Goal: Task Accomplishment & Management: Use online tool/utility

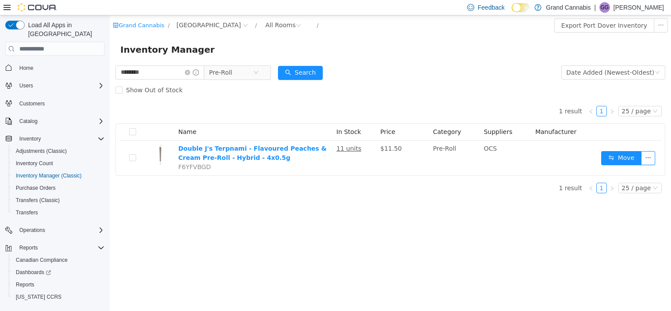
click at [25, 62] on span "Home" at bounding box center [60, 67] width 89 height 11
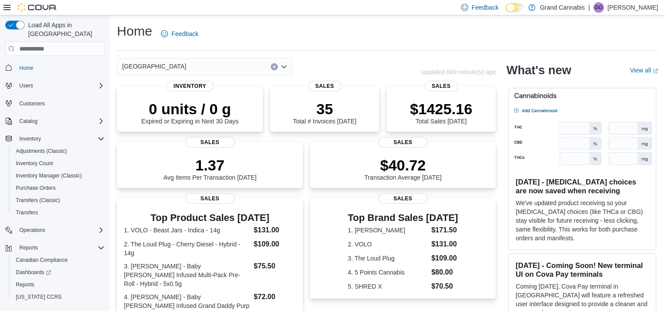
click at [283, 67] on icon "Open list of options" at bounding box center [283, 66] width 5 height 3
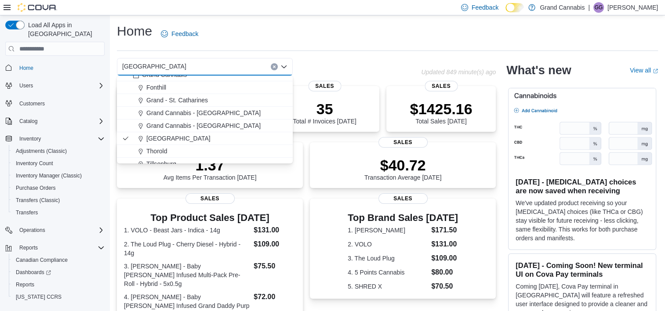
scroll to position [14, 0]
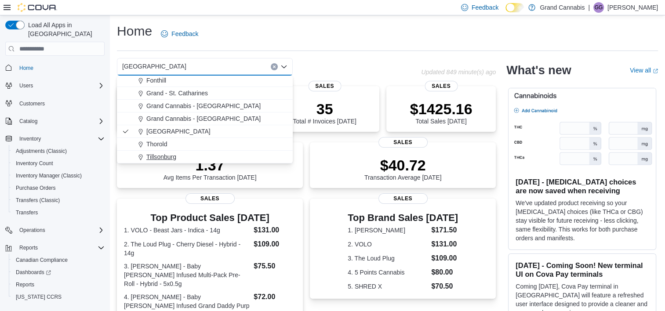
click at [168, 153] on span "Tillsonburg" at bounding box center [161, 156] width 30 height 9
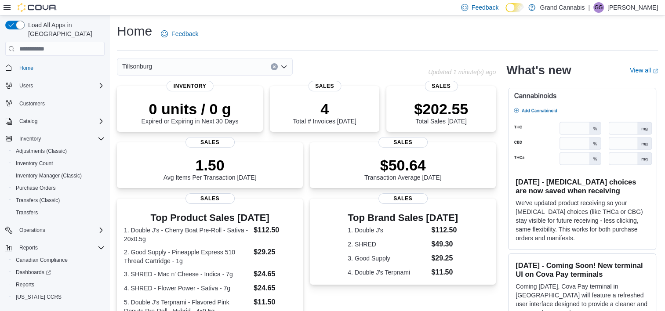
click at [286, 67] on icon "Open list of options" at bounding box center [283, 66] width 7 height 7
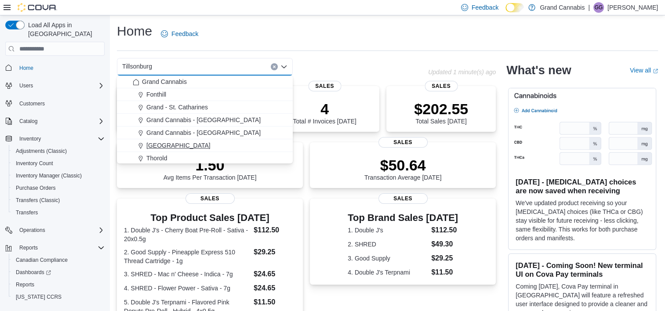
click at [176, 146] on span "[GEOGRAPHIC_DATA]" at bounding box center [178, 145] width 64 height 9
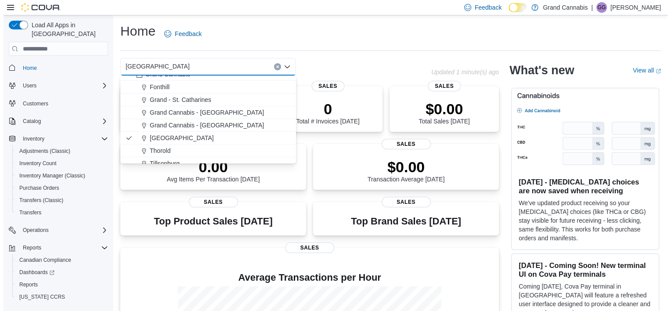
scroll to position [14, 0]
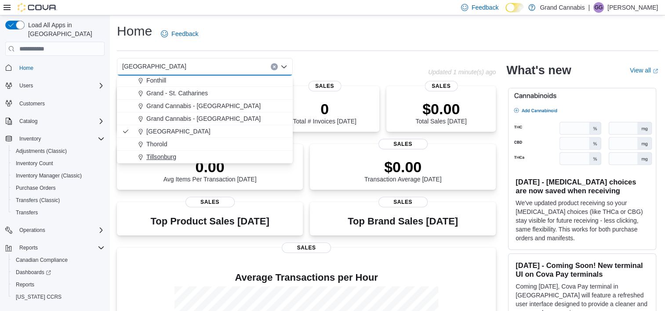
click at [165, 153] on span "Tillsonburg" at bounding box center [161, 156] width 30 height 9
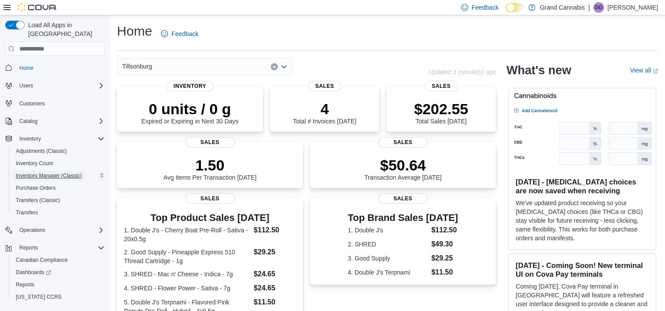
click at [48, 172] on span "Inventory Manager (Classic)" at bounding box center [49, 175] width 66 height 7
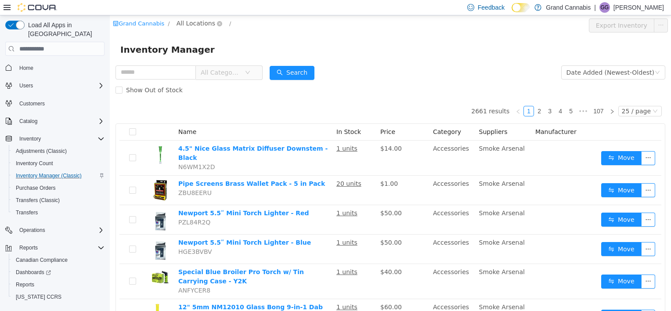
click at [196, 26] on span "All Locations" at bounding box center [196, 23] width 39 height 10
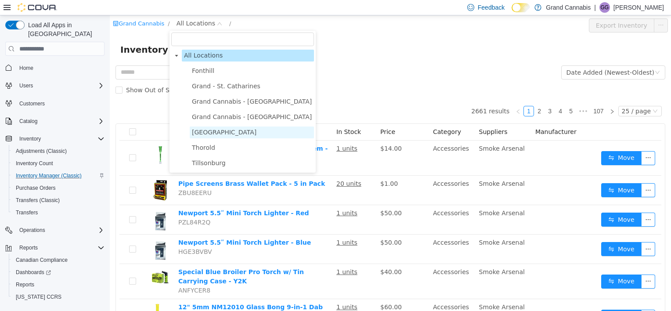
click at [208, 136] on span "Port Dover" at bounding box center [224, 132] width 65 height 7
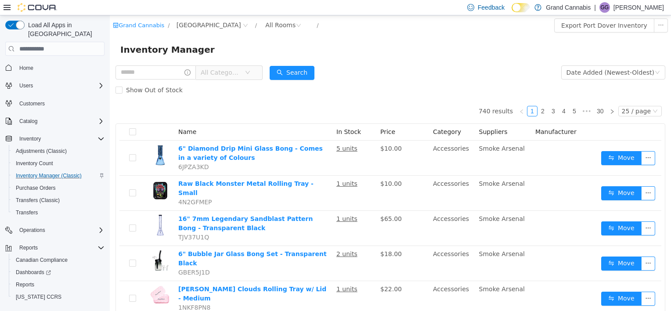
click at [241, 72] on span "All Categories" at bounding box center [221, 72] width 40 height 9
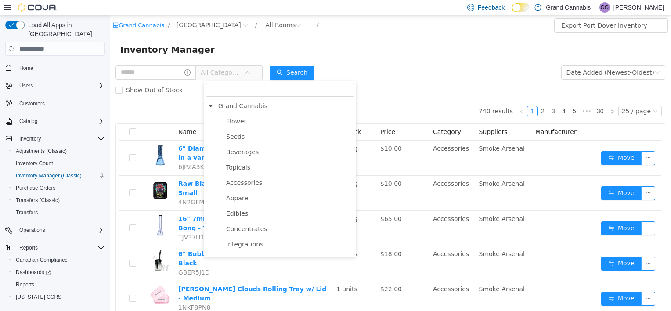
click at [404, 84] on div "Show Out of Stock" at bounding box center [391, 90] width 550 height 18
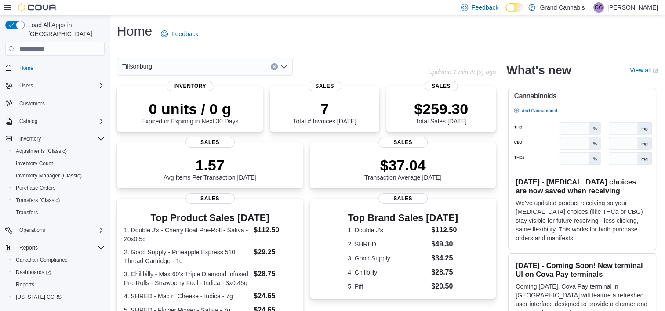
click at [281, 68] on icon "Open list of options" at bounding box center [283, 66] width 7 height 7
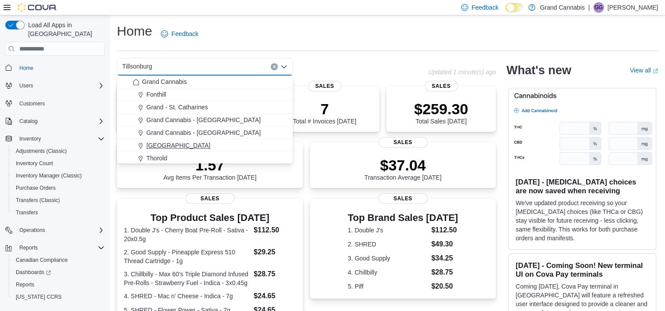
click at [179, 141] on div "[GEOGRAPHIC_DATA]" at bounding box center [210, 145] width 155 height 9
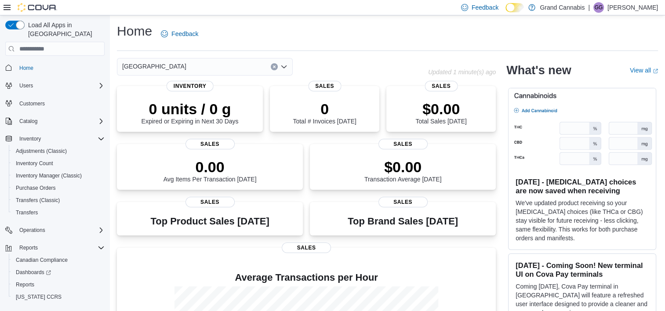
click at [286, 67] on icon "Open list of options" at bounding box center [283, 66] width 7 height 7
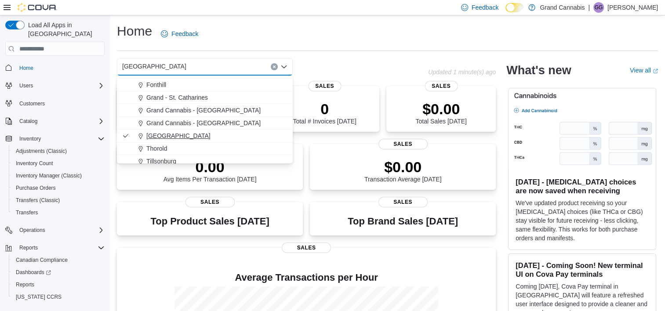
scroll to position [14, 0]
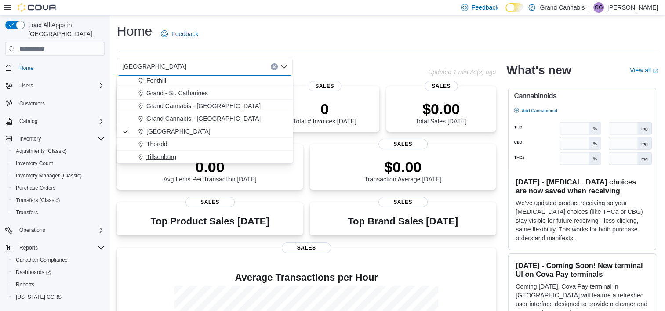
click at [163, 153] on span "Tillsonburg" at bounding box center [161, 156] width 30 height 9
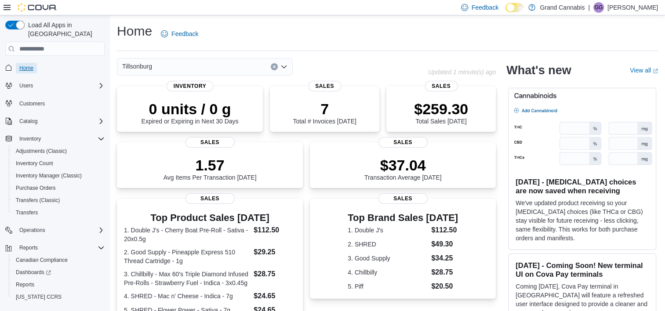
click at [24, 65] on span "Home" at bounding box center [26, 68] width 14 height 7
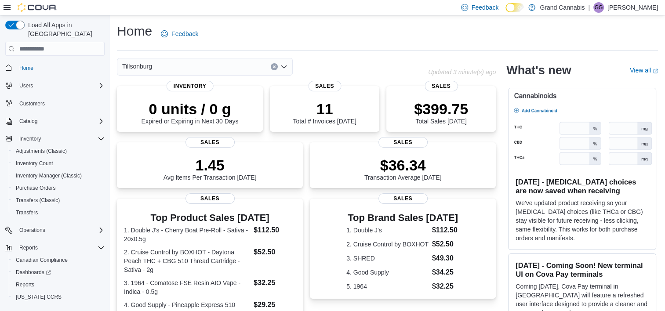
click at [285, 67] on icon "Open list of options" at bounding box center [283, 66] width 5 height 3
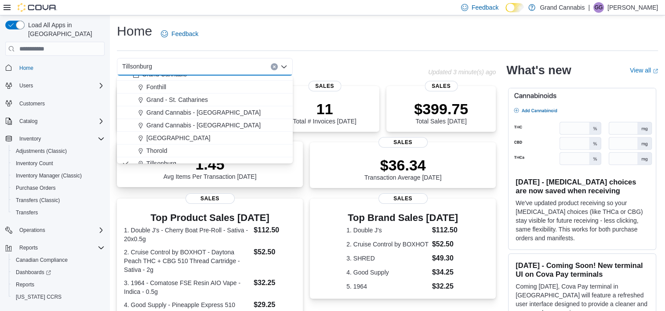
scroll to position [14, 0]
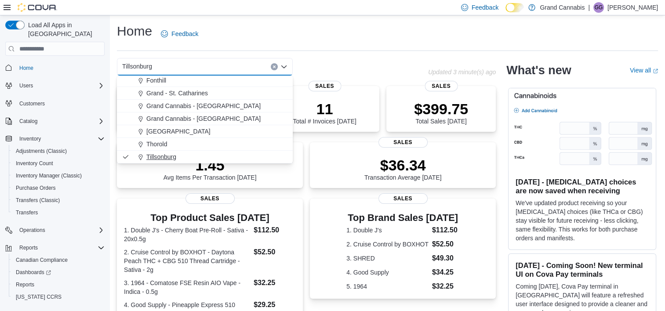
click at [169, 153] on span "Tillsonburg" at bounding box center [161, 156] width 30 height 9
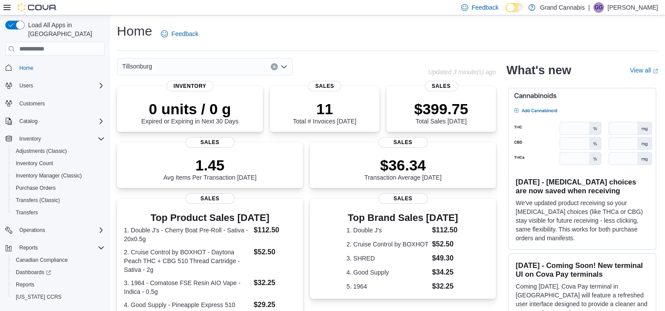
click at [285, 69] on icon "Open list of options" at bounding box center [283, 66] width 7 height 7
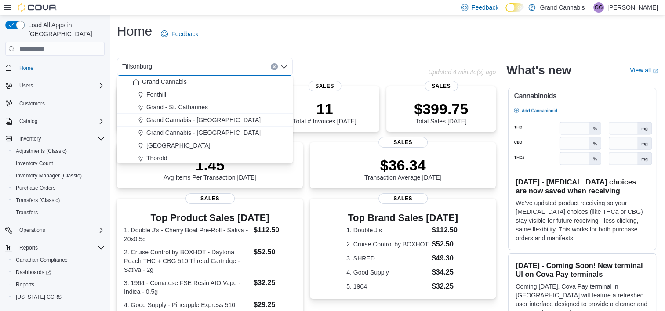
click at [179, 148] on div "[GEOGRAPHIC_DATA]" at bounding box center [210, 145] width 155 height 9
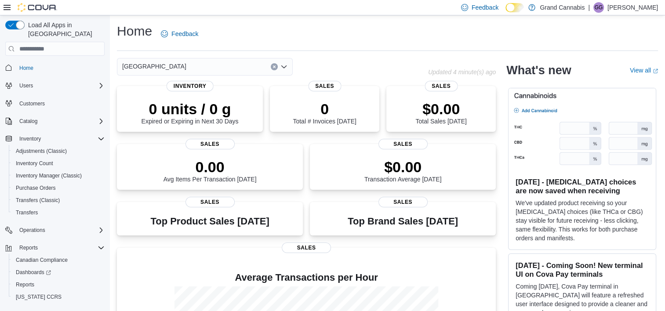
click at [285, 69] on icon "Open list of options" at bounding box center [283, 66] width 7 height 7
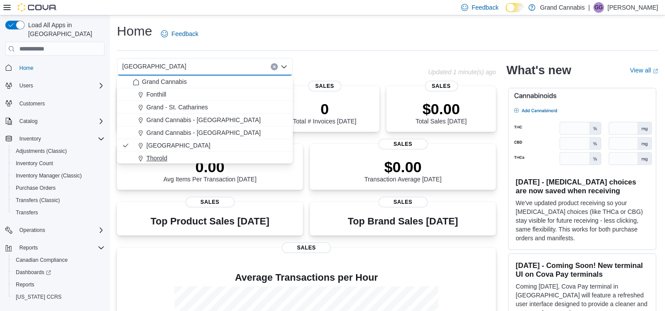
click at [163, 153] on button "Thorold" at bounding box center [205, 158] width 176 height 13
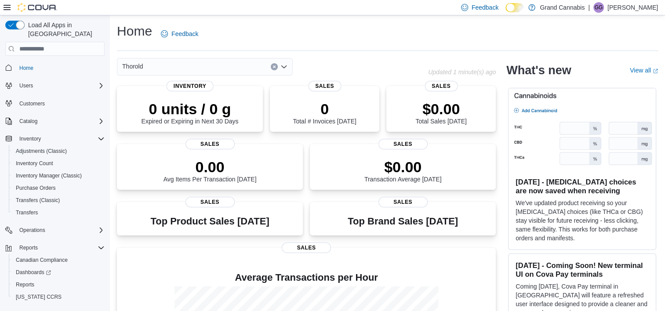
click at [181, 67] on div "Thorold Combo box. Selected. Thorold. Press Backspace to delete Thorold. Combo …" at bounding box center [205, 67] width 176 height 18
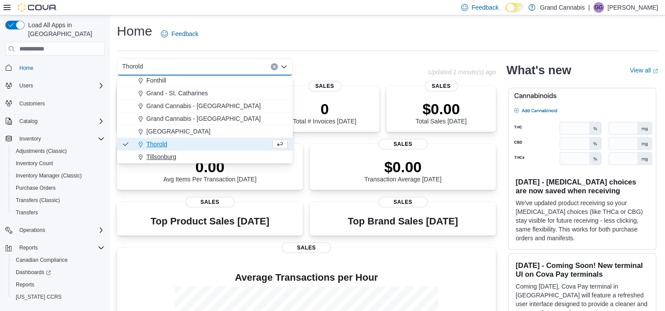
click at [169, 154] on span "Tillsonburg" at bounding box center [161, 156] width 30 height 9
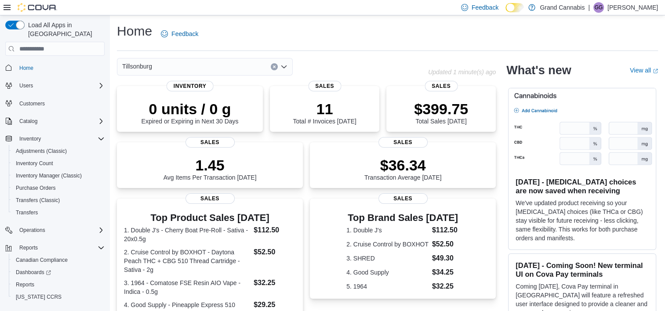
click at [286, 69] on icon "Open list of options" at bounding box center [283, 66] width 7 height 7
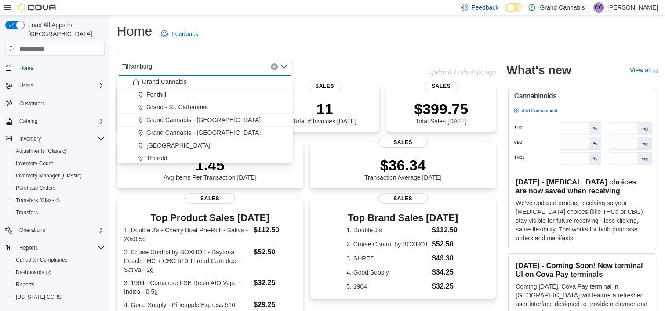
click at [181, 147] on div "[GEOGRAPHIC_DATA]" at bounding box center [210, 145] width 155 height 9
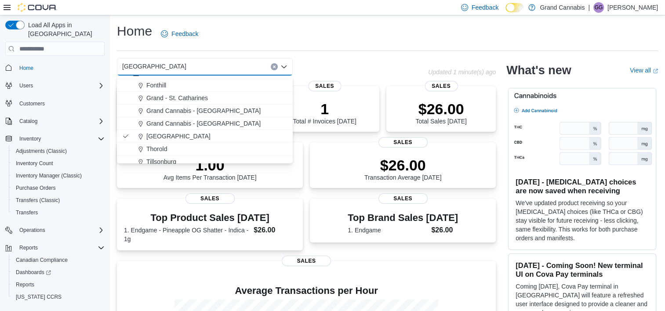
scroll to position [14, 0]
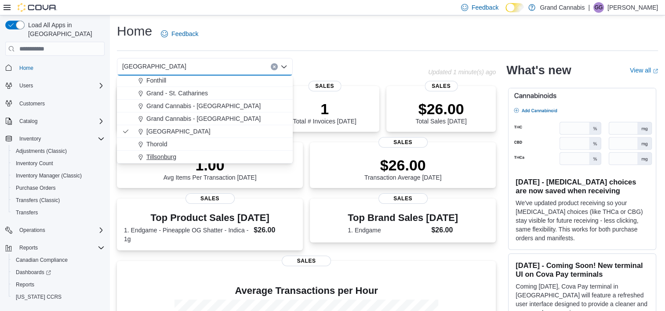
click at [166, 155] on span "Tillsonburg" at bounding box center [161, 156] width 30 height 9
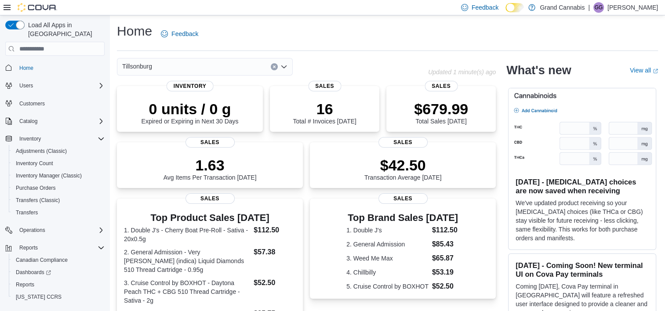
click at [280, 67] on icon "Open list of options" at bounding box center [283, 66] width 7 height 7
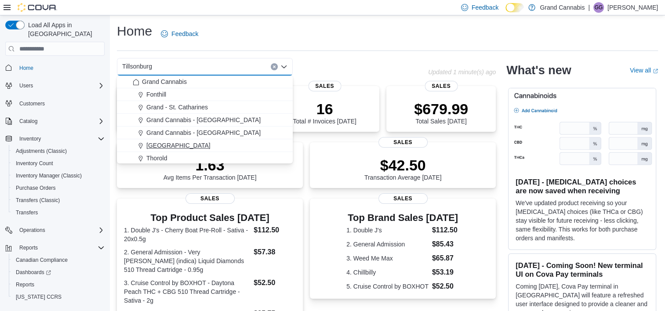
click at [170, 148] on span "[GEOGRAPHIC_DATA]" at bounding box center [178, 145] width 64 height 9
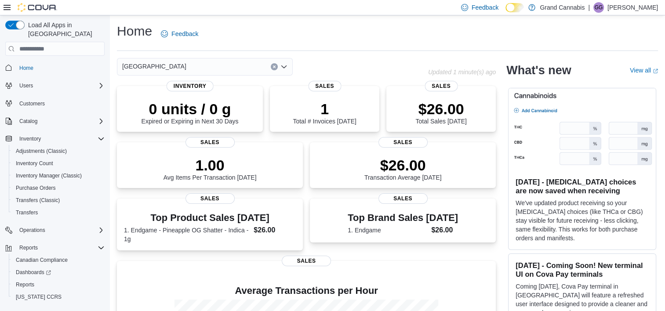
click at [285, 69] on icon "Open list of options" at bounding box center [283, 66] width 7 height 7
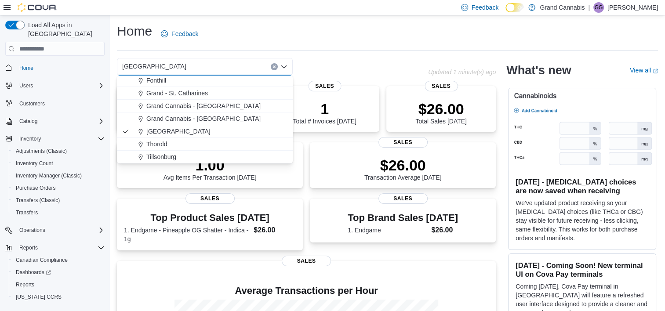
click at [164, 155] on span "Tillsonburg" at bounding box center [161, 156] width 30 height 9
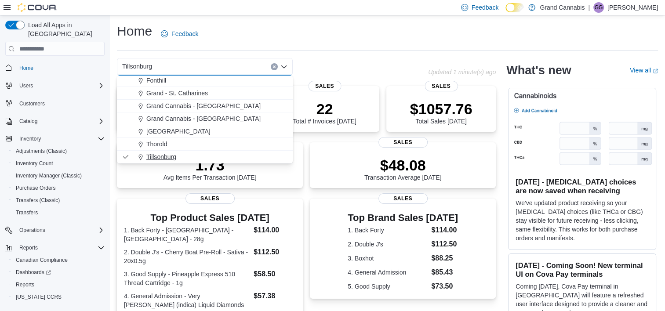
click at [165, 155] on span "Tillsonburg" at bounding box center [161, 156] width 30 height 9
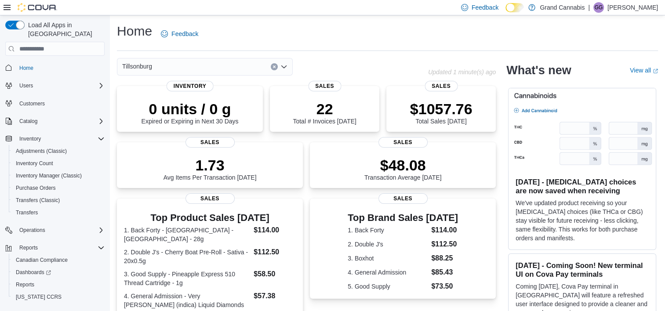
click at [197, 65] on div "Tillsonburg" at bounding box center [205, 67] width 176 height 18
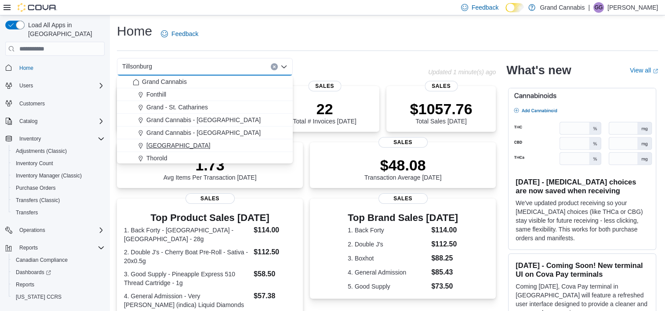
click at [171, 142] on span "[GEOGRAPHIC_DATA]" at bounding box center [178, 145] width 64 height 9
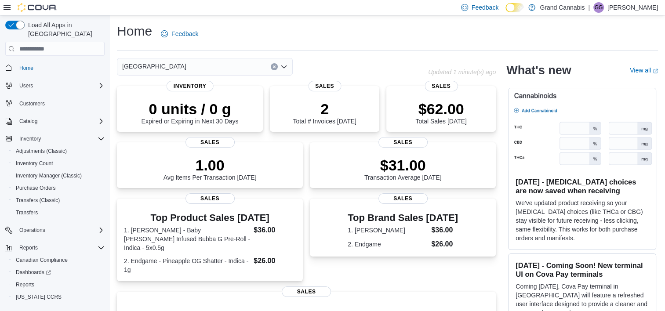
click at [285, 68] on icon "Open list of options" at bounding box center [283, 66] width 7 height 7
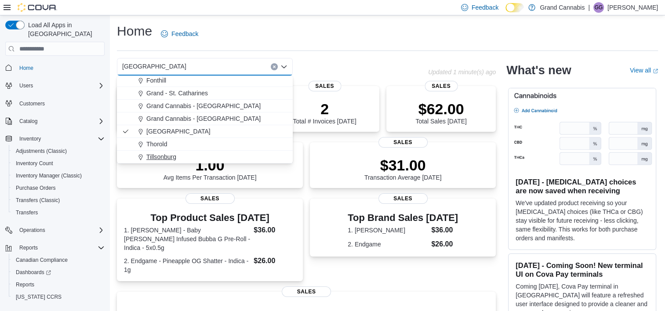
click at [182, 157] on div "Tillsonburg" at bounding box center [210, 156] width 155 height 9
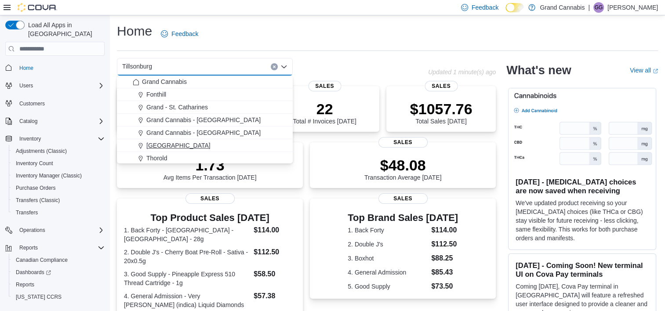
click at [169, 143] on span "[GEOGRAPHIC_DATA]" at bounding box center [178, 145] width 64 height 9
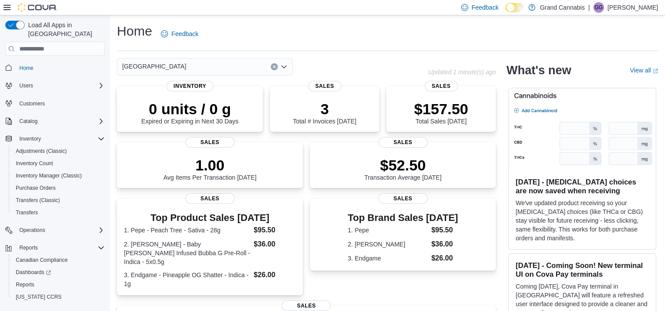
click at [281, 67] on icon "Open list of options" at bounding box center [283, 66] width 7 height 7
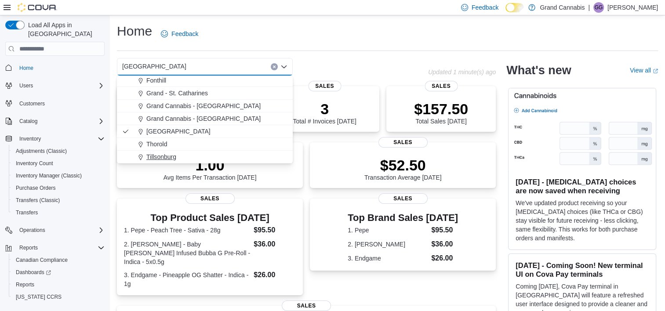
click at [170, 156] on span "Tillsonburg" at bounding box center [161, 156] width 30 height 9
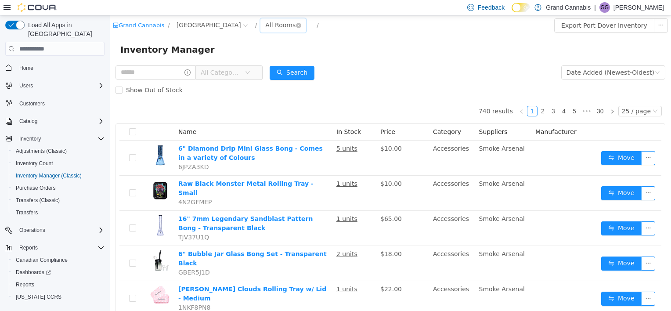
click at [265, 24] on div "All Rooms" at bounding box center [280, 24] width 30 height 13
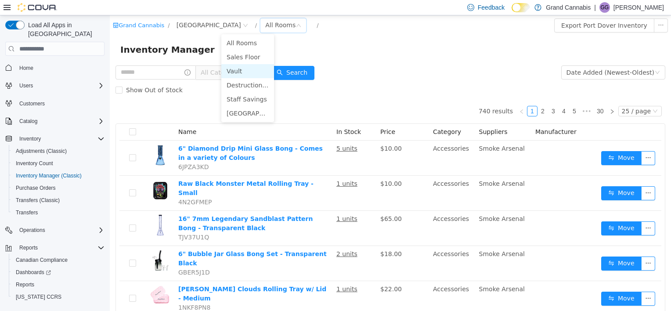
click at [251, 66] on li "Vault" at bounding box center [247, 71] width 53 height 14
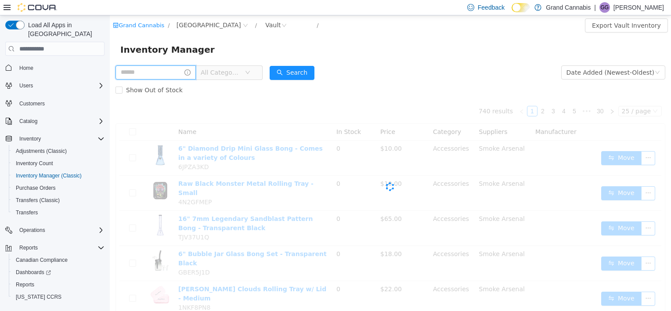
click at [151, 74] on input "text" at bounding box center [156, 72] width 80 height 14
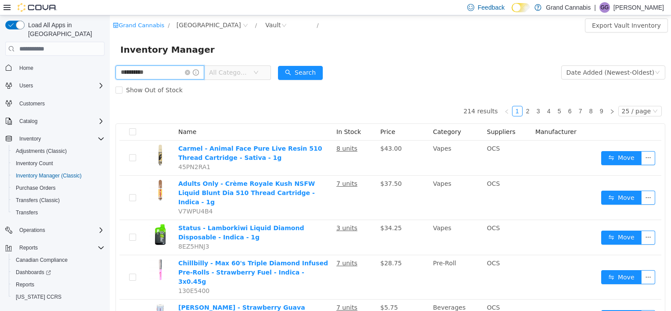
type input "**********"
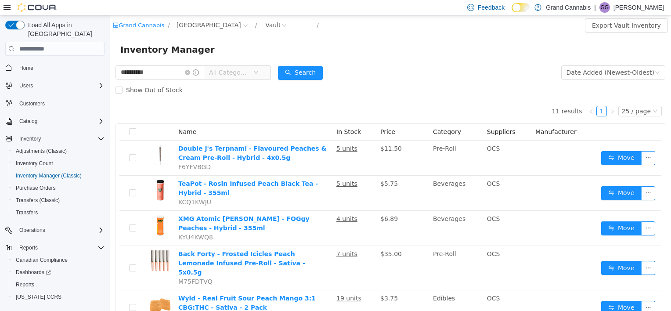
click at [253, 72] on span "All Categories" at bounding box center [231, 72] width 44 height 13
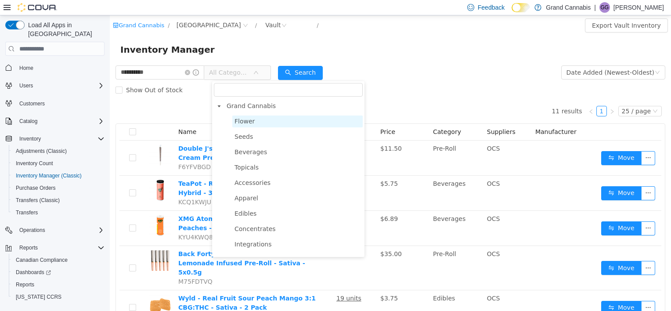
click at [257, 117] on span "Flower" at bounding box center [297, 122] width 130 height 12
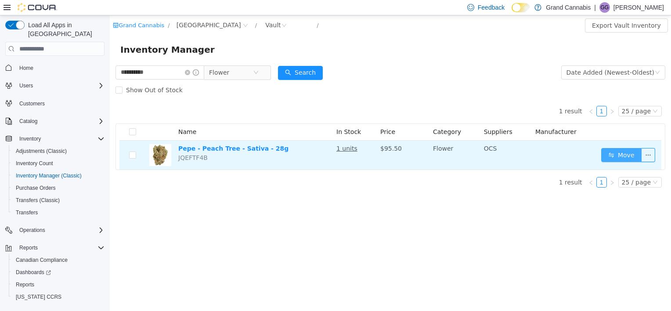
click at [624, 156] on button "Move" at bounding box center [621, 155] width 40 height 14
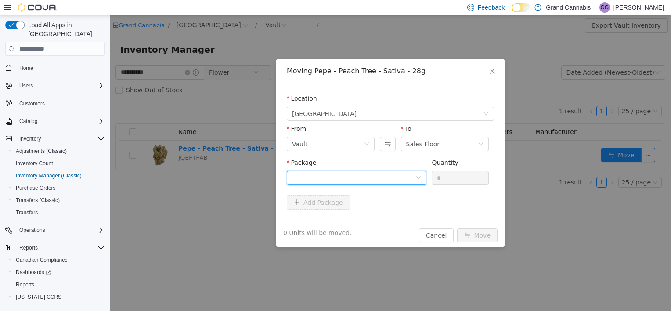
click at [380, 175] on div at bounding box center [353, 177] width 123 height 13
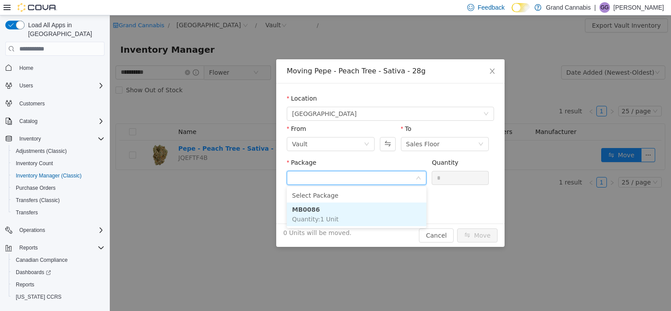
click at [337, 214] on li "MB0086 Quantity : 1 Unit" at bounding box center [357, 215] width 140 height 24
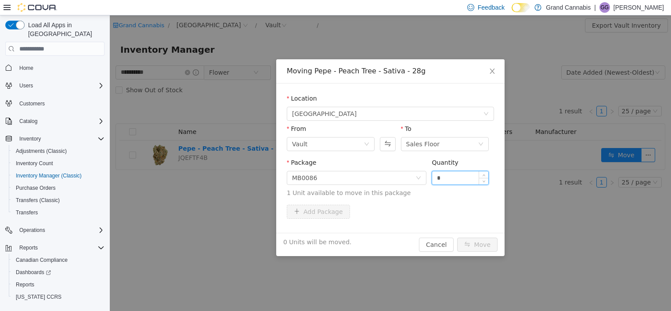
click at [471, 174] on input "*" at bounding box center [460, 177] width 56 height 13
type input "*"
click at [469, 243] on button "Move" at bounding box center [477, 245] width 40 height 14
